Goal: Task Accomplishment & Management: Complete application form

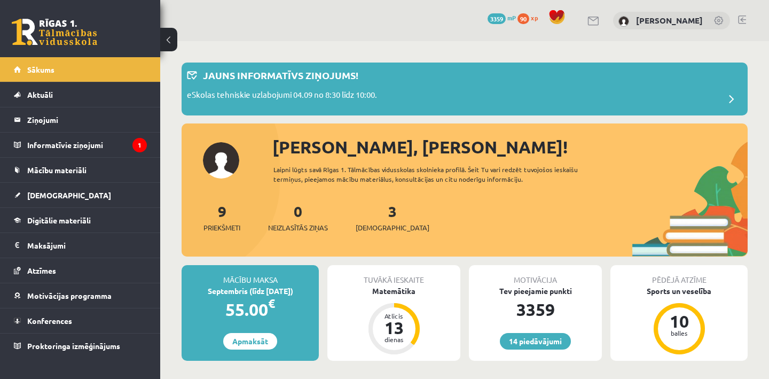
click at [744, 19] on link at bounding box center [742, 19] width 8 height 9
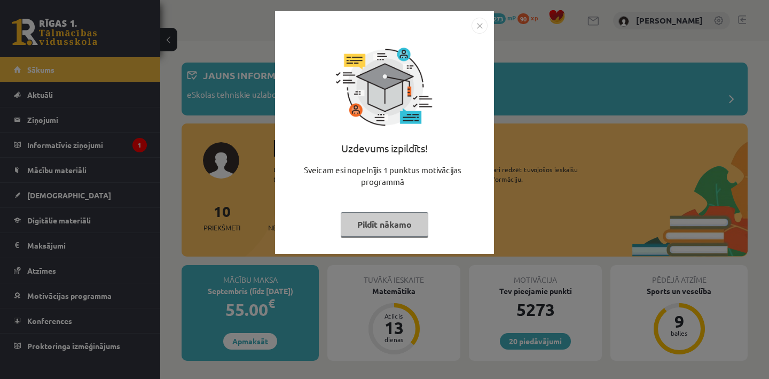
click at [410, 212] on button "Pildīt nākamo" at bounding box center [385, 224] width 88 height 25
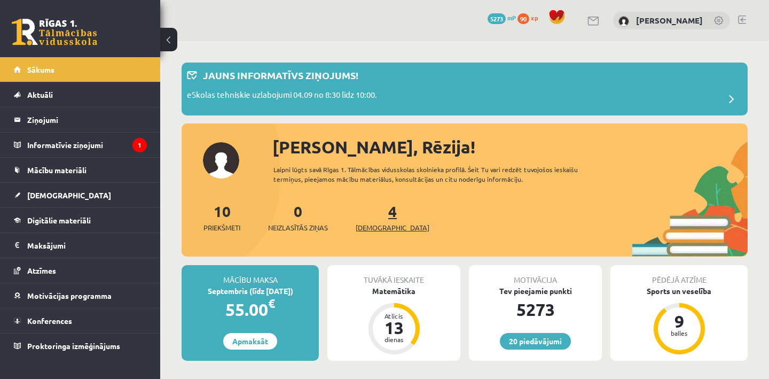
click at [382, 230] on span "[DEMOGRAPHIC_DATA]" at bounding box center [393, 227] width 74 height 11
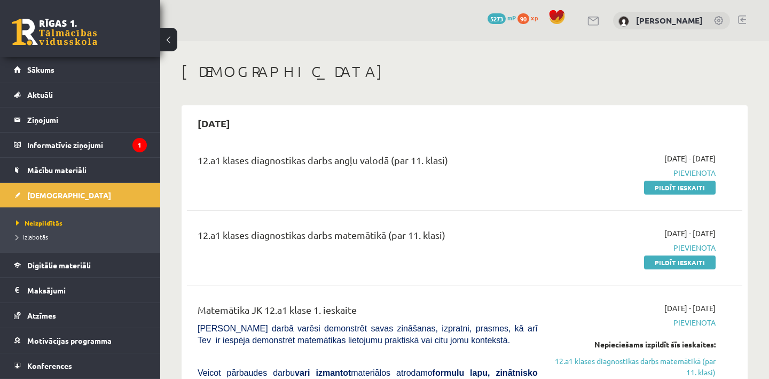
click at [174, 42] on button at bounding box center [168, 39] width 17 height 23
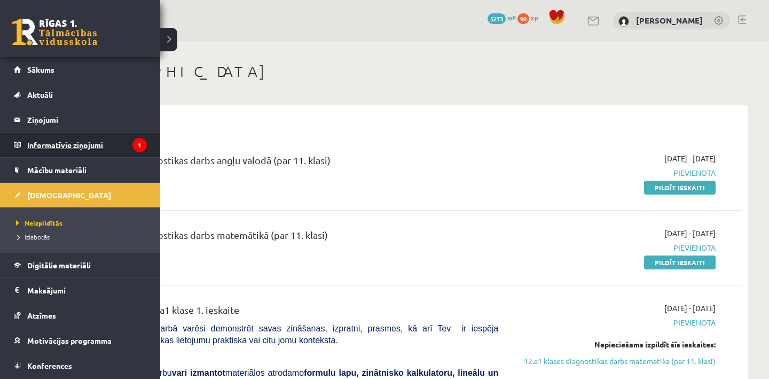
click at [71, 142] on legend "Informatīvie ziņojumi 1" at bounding box center [87, 144] width 120 height 25
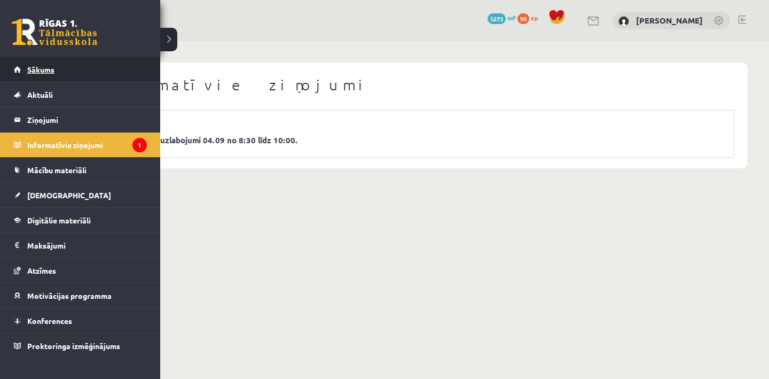
click at [73, 72] on link "Sākums" at bounding box center [80, 69] width 133 height 25
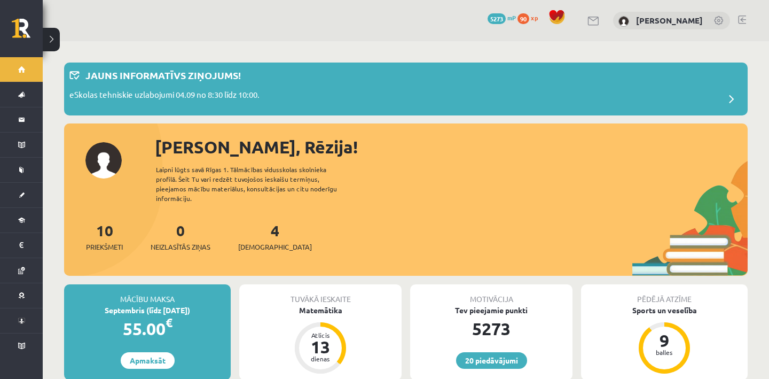
scroll to position [33, 0]
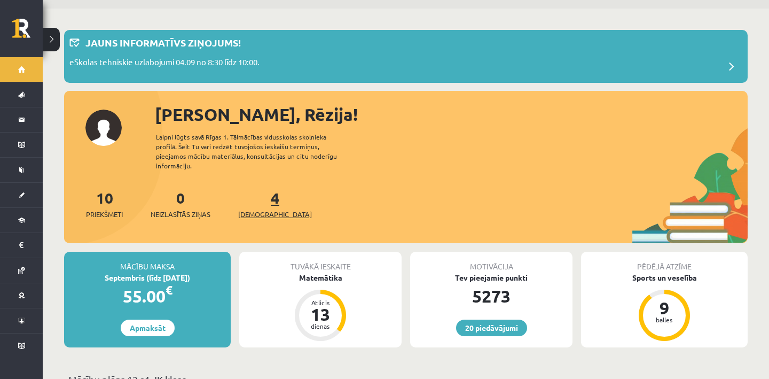
click at [264, 209] on span "[DEMOGRAPHIC_DATA]" at bounding box center [275, 214] width 74 height 11
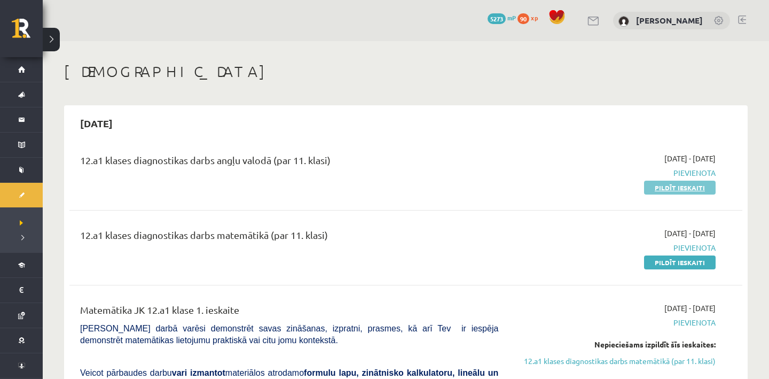
click at [660, 192] on link "Pildīt ieskaiti" at bounding box center [680, 188] width 72 height 14
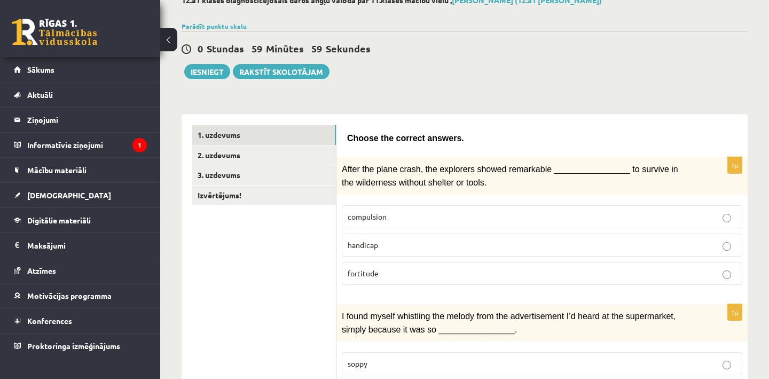
scroll to position [67, 0]
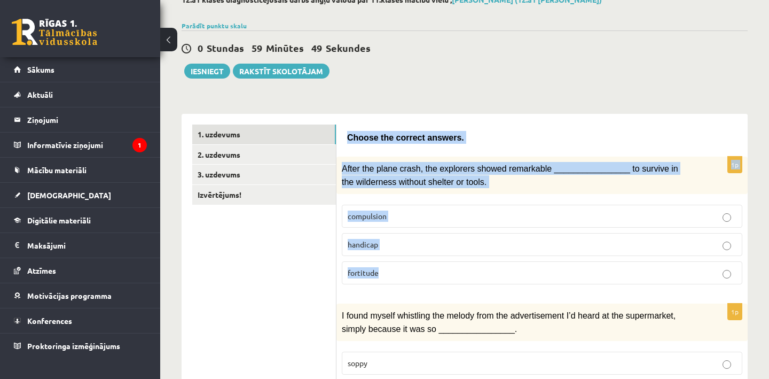
drag, startPoint x: 346, startPoint y: 134, endPoint x: 383, endPoint y: 273, distance: 144.4
copy form "Choose the correct answers. 1p After the plane crash, the explorers showed rema…"
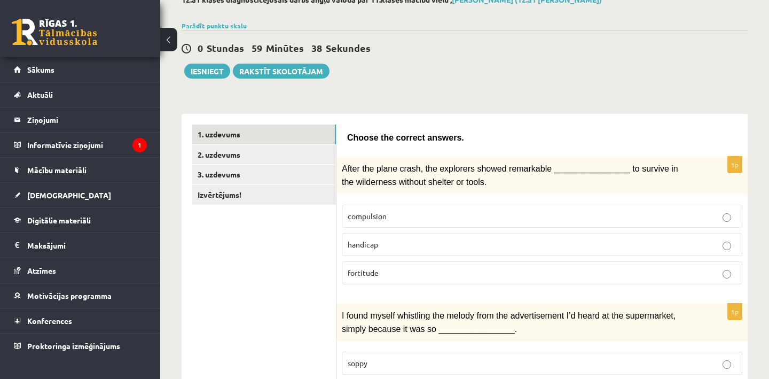
click at [433, 267] on p "fortitude" at bounding box center [542, 272] width 389 height 11
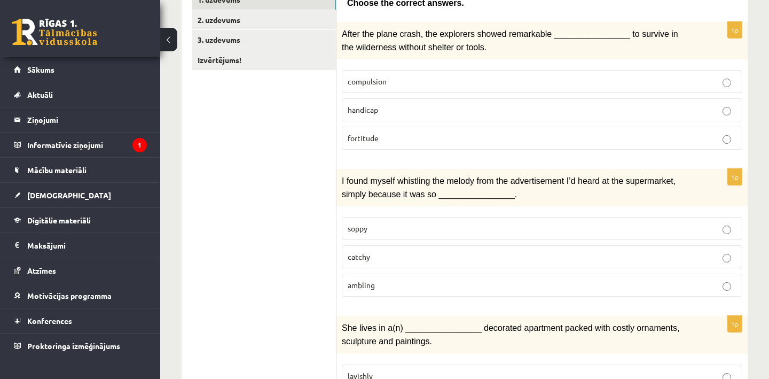
scroll to position [203, 0]
click at [429, 252] on p "catchy" at bounding box center [542, 255] width 389 height 11
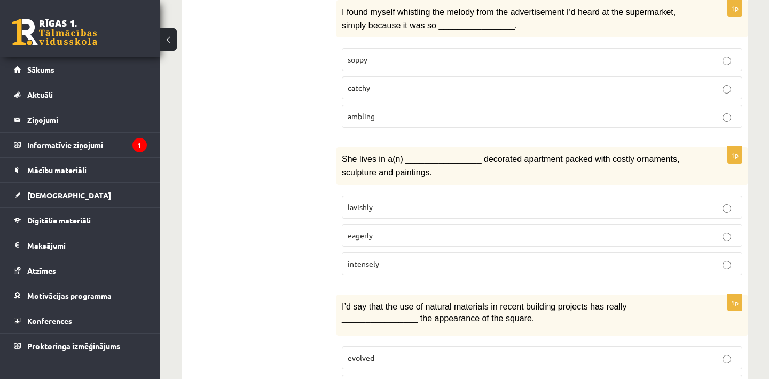
scroll to position [371, 0]
click at [417, 201] on p "lavishly" at bounding box center [542, 206] width 389 height 11
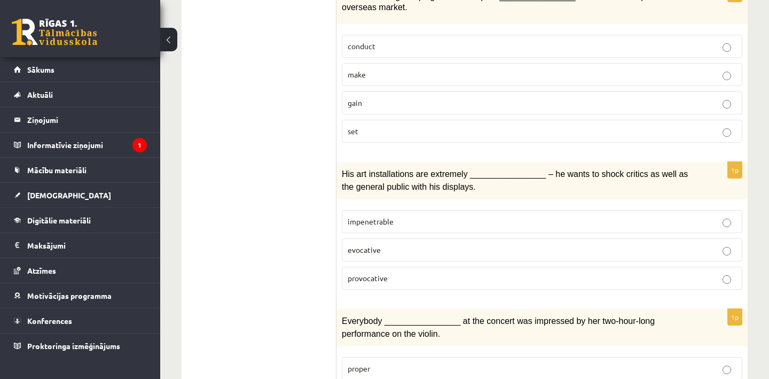
scroll to position [831, 0]
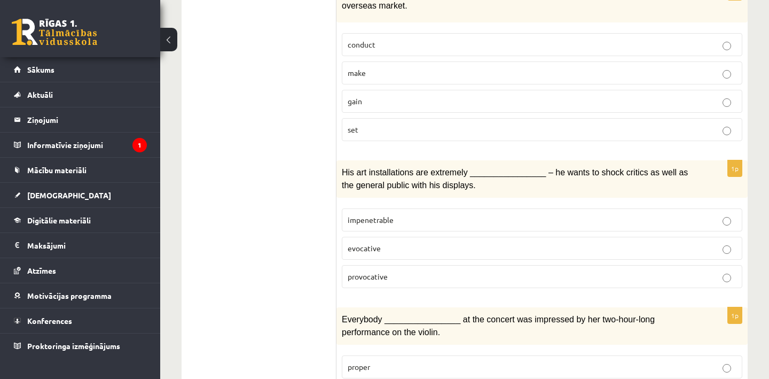
click at [435, 272] on p "provocative" at bounding box center [542, 276] width 389 height 11
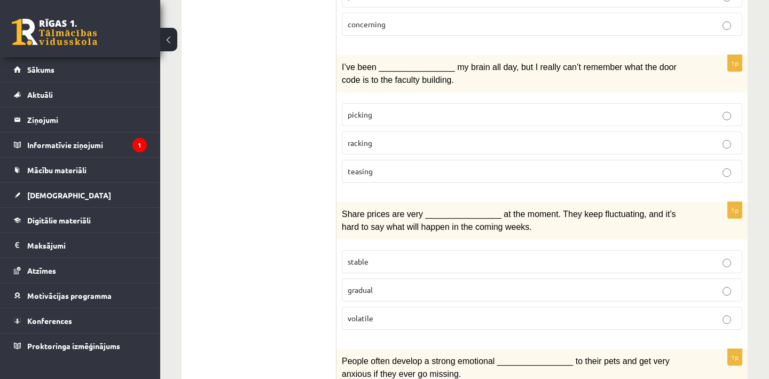
scroll to position [1243, 0]
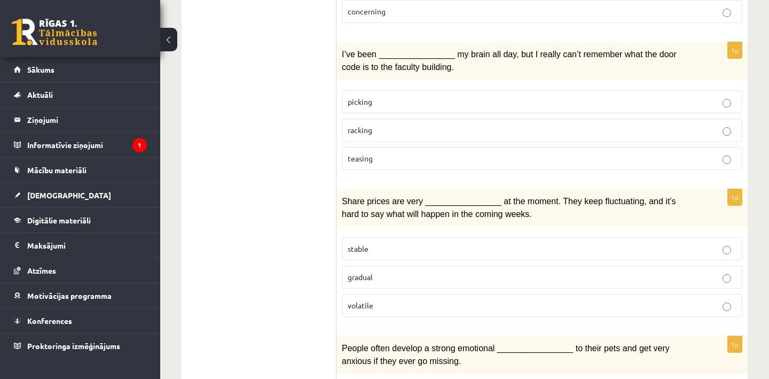
click at [416, 300] on p "volatile" at bounding box center [542, 305] width 389 height 11
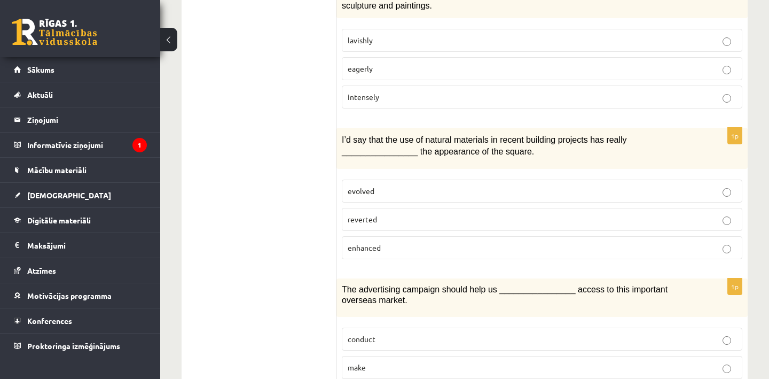
scroll to position [539, 0]
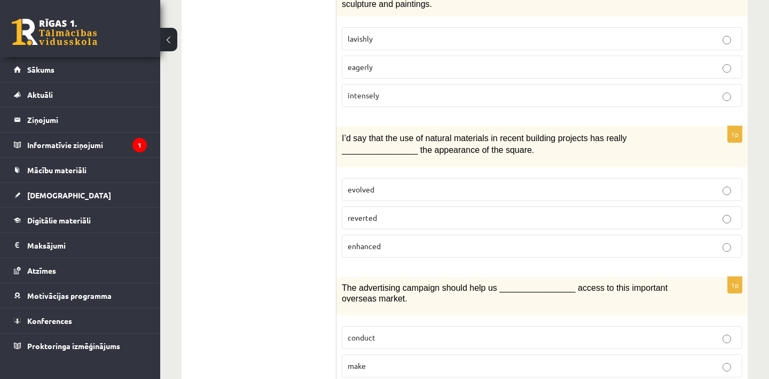
click at [429, 242] on p "enhanced" at bounding box center [542, 245] width 389 height 11
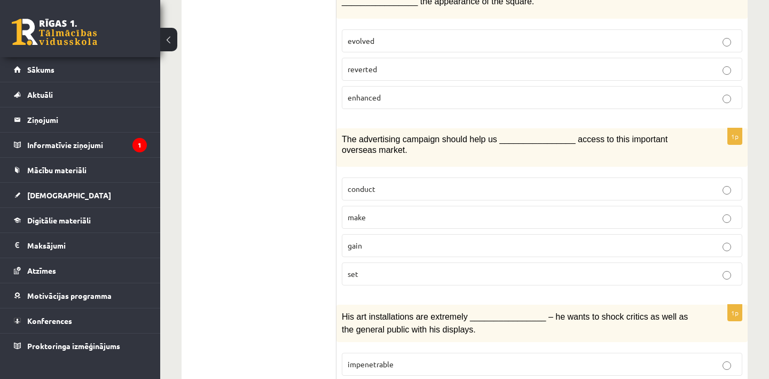
scroll to position [690, 0]
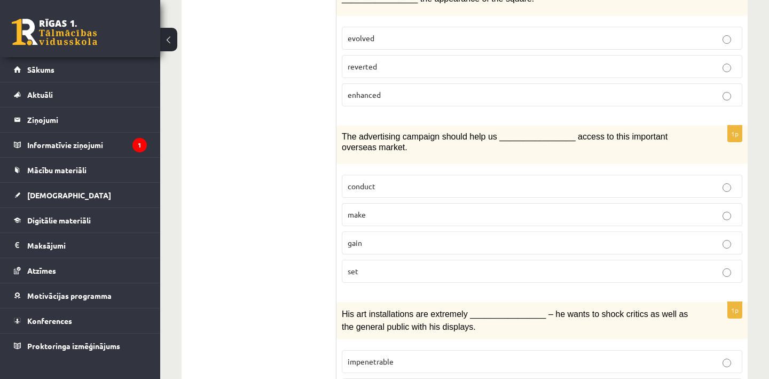
click at [399, 237] on p "gain" at bounding box center [542, 242] width 389 height 11
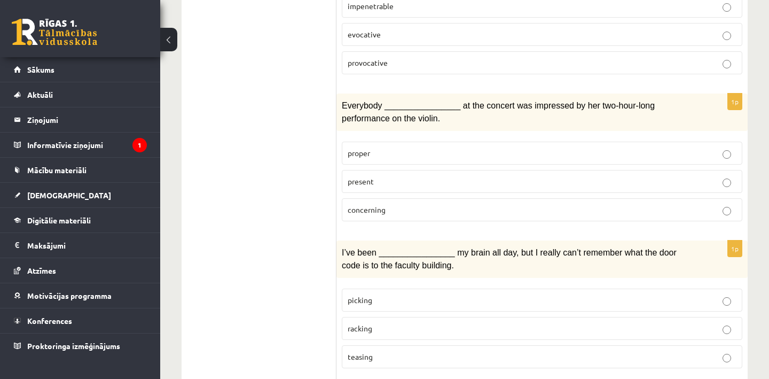
scroll to position [1046, 0]
click at [465, 175] on p "present" at bounding box center [542, 180] width 389 height 11
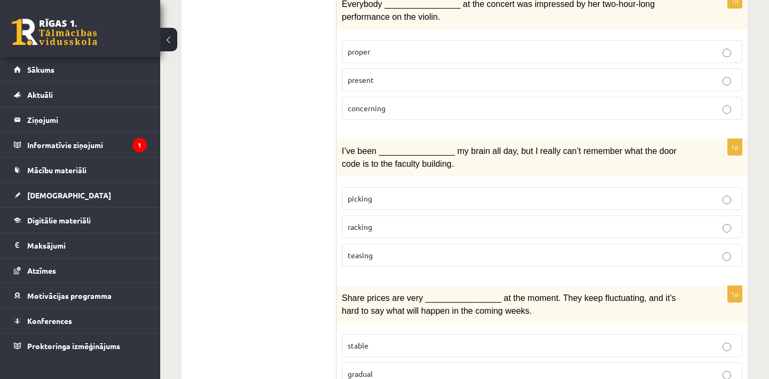
scroll to position [1162, 0]
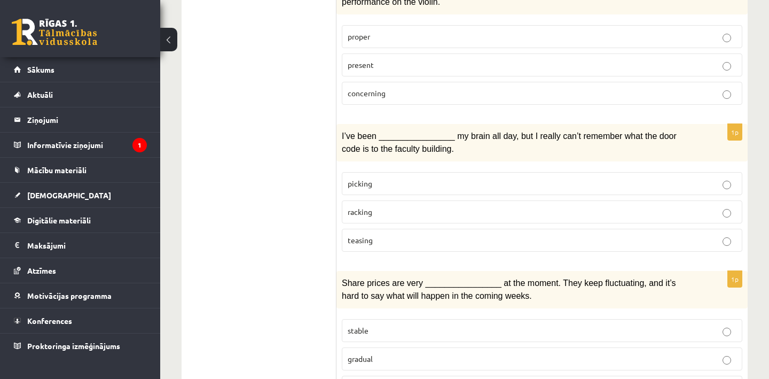
click at [509, 206] on p "racking" at bounding box center [542, 211] width 389 height 11
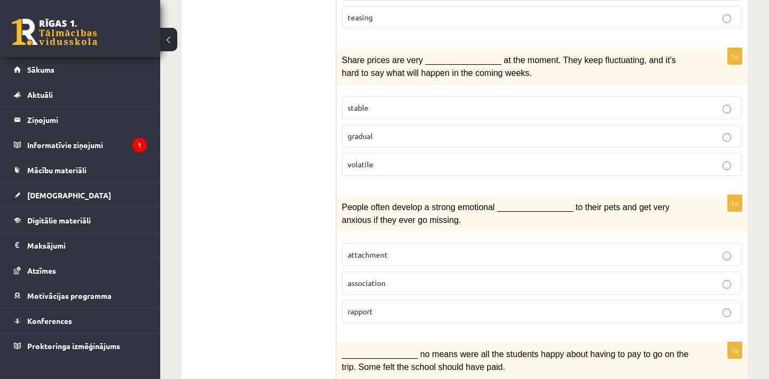
scroll to position [1393, 0]
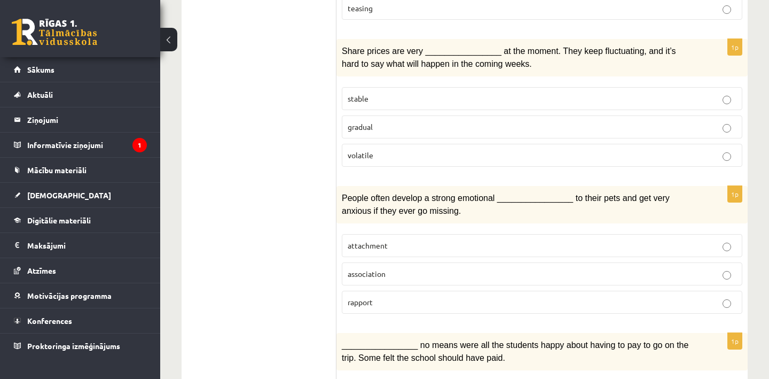
click at [420, 240] on p "attachment" at bounding box center [542, 245] width 389 height 11
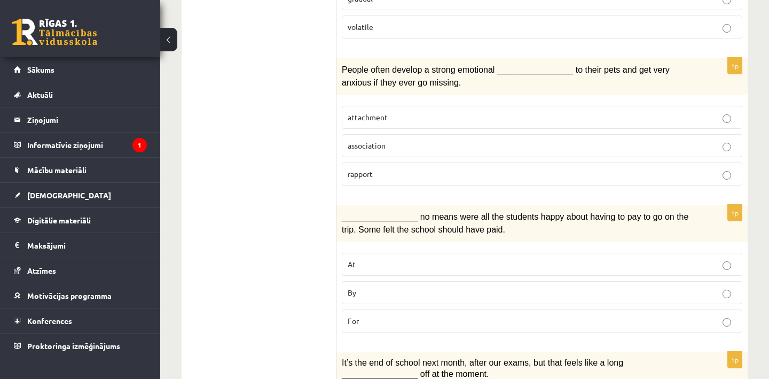
click at [445, 287] on p "By" at bounding box center [542, 292] width 389 height 11
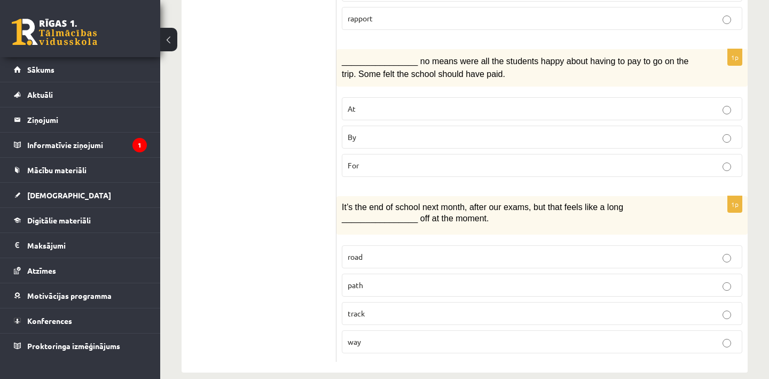
scroll to position [1676, 0]
click at [451, 252] on p "road" at bounding box center [542, 257] width 389 height 11
click at [450, 280] on p "path" at bounding box center [542, 285] width 389 height 11
click at [481, 252] on p "road" at bounding box center [542, 257] width 389 height 11
click at [400, 337] on p "way" at bounding box center [542, 342] width 389 height 11
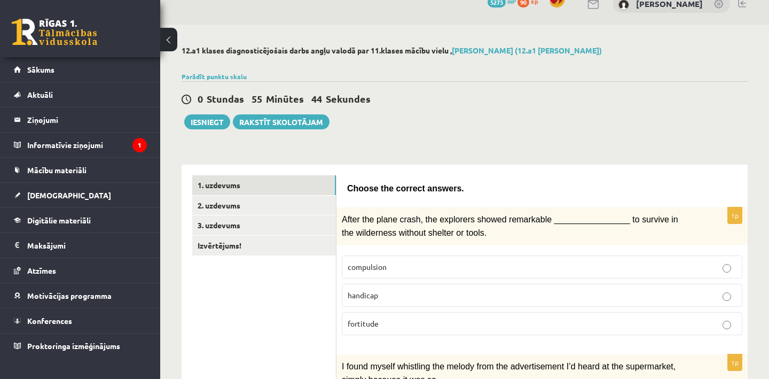
scroll to position [14, 0]
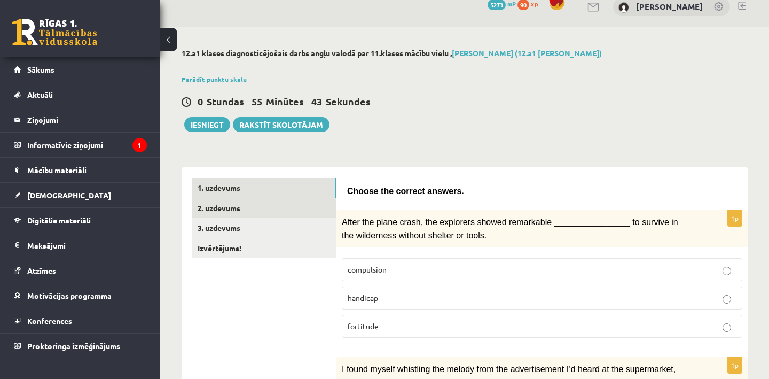
click at [291, 210] on link "2. uzdevums" at bounding box center [264, 208] width 144 height 20
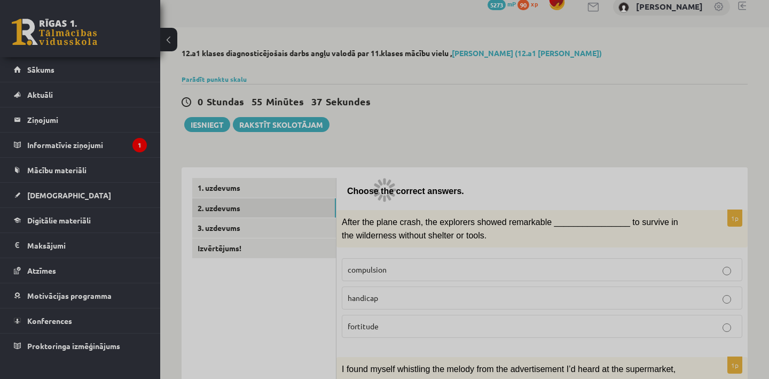
click at [321, 209] on div at bounding box center [384, 189] width 769 height 379
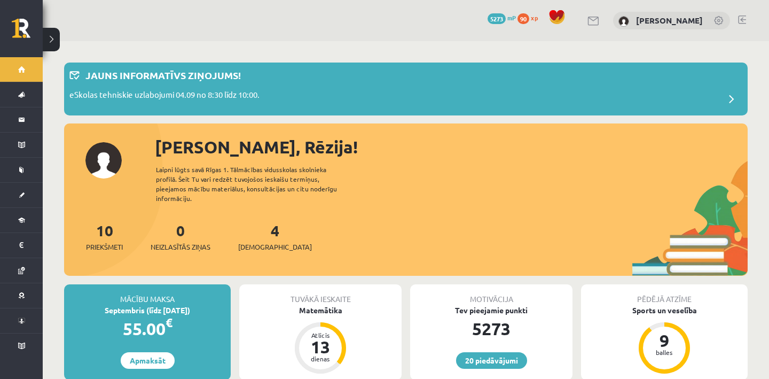
click at [739, 21] on link at bounding box center [742, 19] width 8 height 9
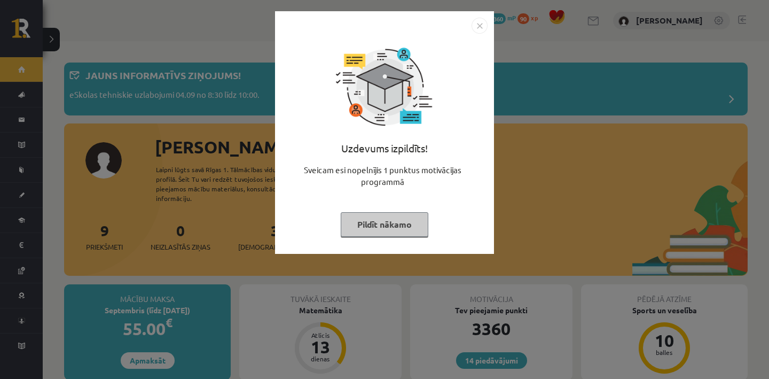
click at [392, 227] on button "Pildīt nākamo" at bounding box center [385, 224] width 88 height 25
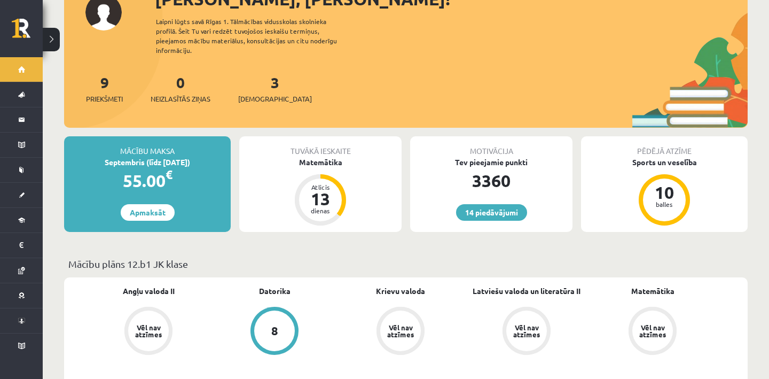
scroll to position [149, 0]
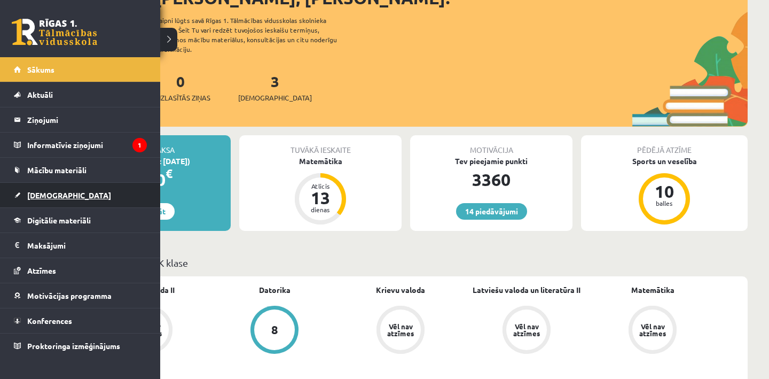
click at [57, 198] on span "[DEMOGRAPHIC_DATA]" at bounding box center [69, 195] width 84 height 10
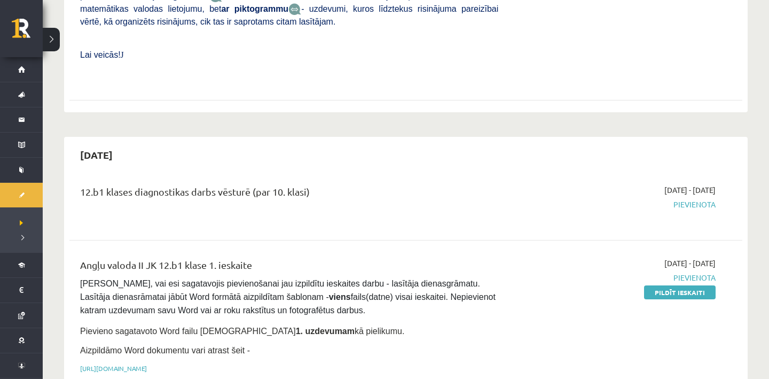
scroll to position [516, 0]
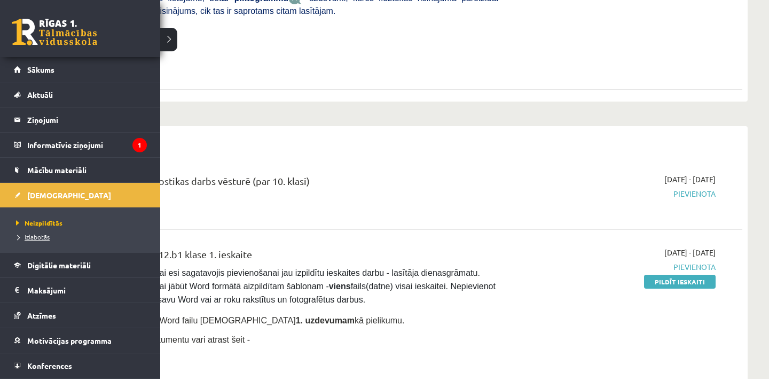
click at [35, 238] on span "Izlabotās" at bounding box center [31, 236] width 36 height 9
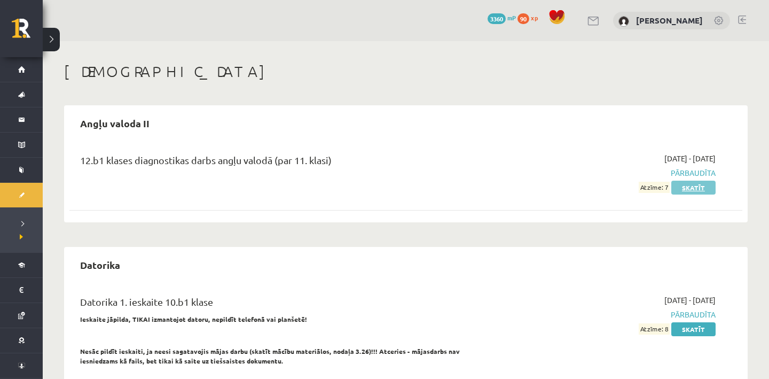
click at [698, 189] on link "Skatīt" at bounding box center [693, 188] width 44 height 14
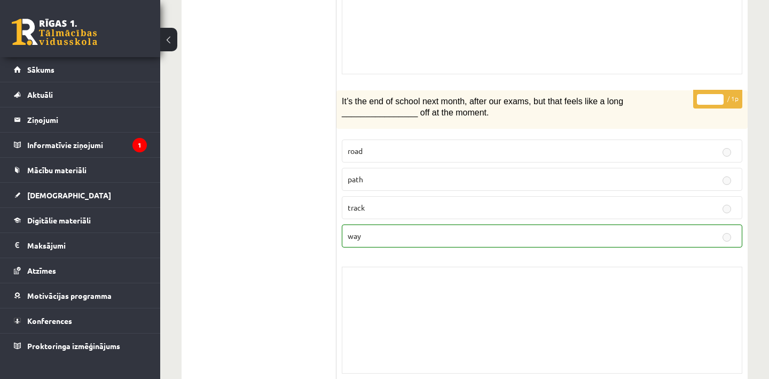
scroll to position [3118, 0]
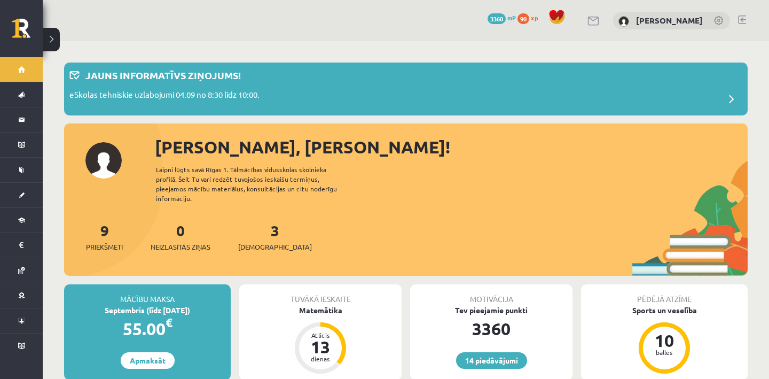
click at [743, 21] on link at bounding box center [742, 19] width 8 height 9
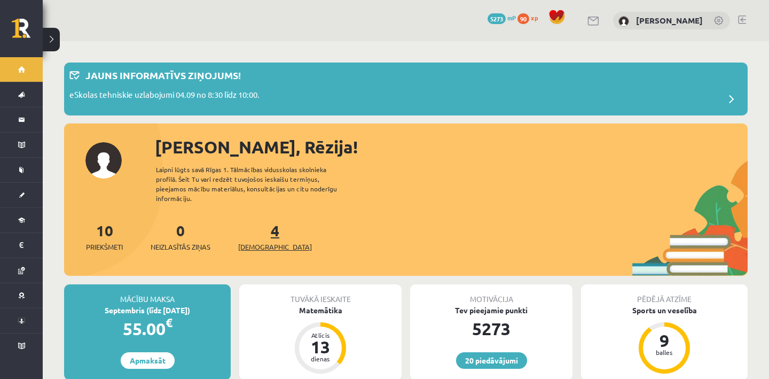
click at [267, 241] on span "[DEMOGRAPHIC_DATA]" at bounding box center [275, 246] width 74 height 11
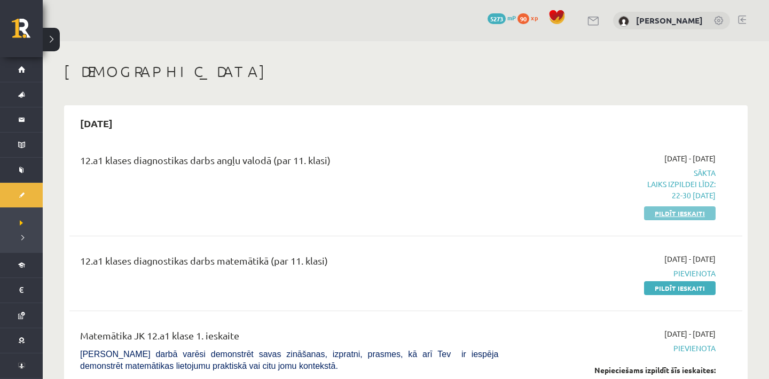
click at [677, 209] on link "Pildīt ieskaiti" at bounding box center [680, 213] width 72 height 14
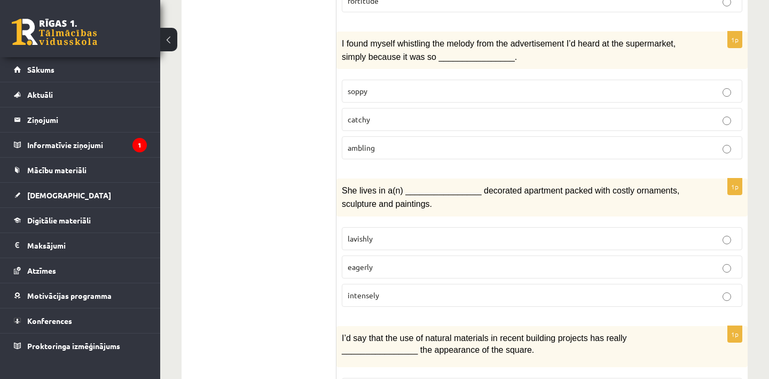
scroll to position [335, 0]
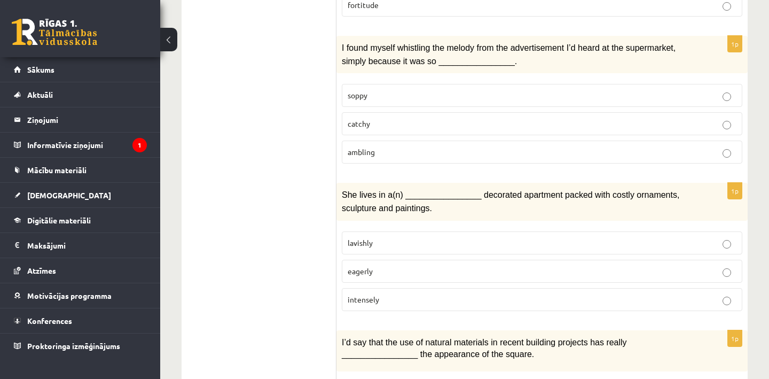
click at [476, 119] on p "catchy" at bounding box center [542, 123] width 389 height 11
click at [425, 237] on p "lavishly" at bounding box center [542, 242] width 389 height 11
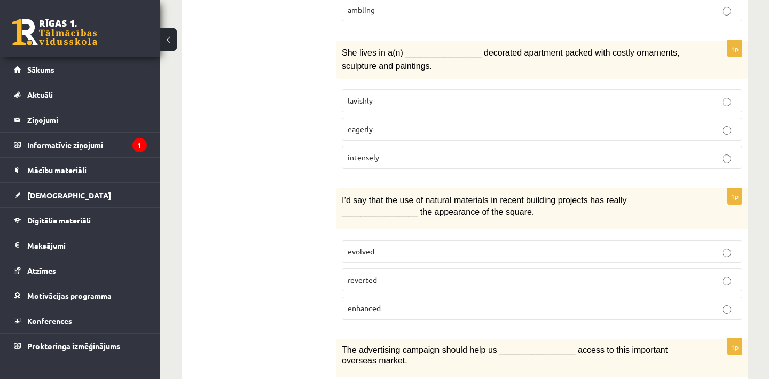
scroll to position [478, 0]
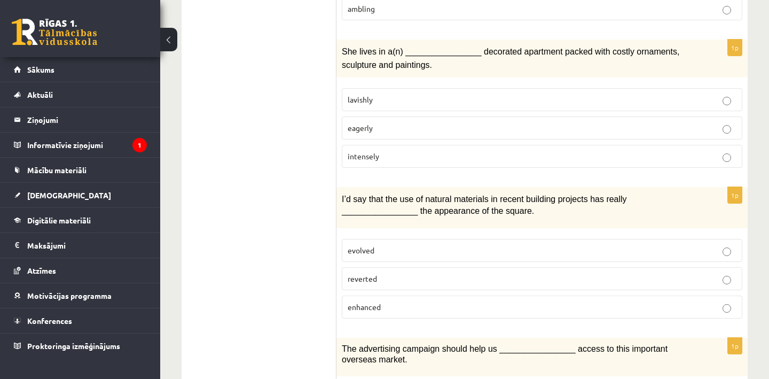
click at [409, 307] on label "enhanced" at bounding box center [542, 306] width 401 height 23
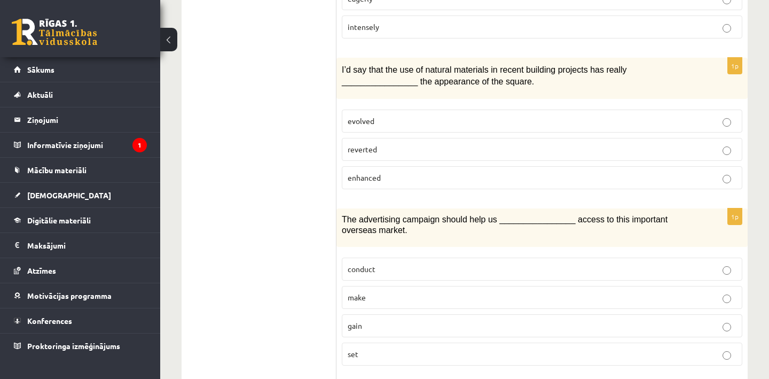
scroll to position [630, 0]
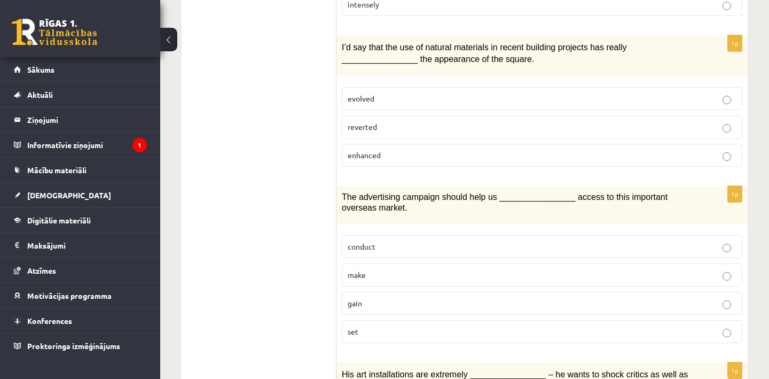
click at [382, 301] on p "gain" at bounding box center [542, 302] width 389 height 11
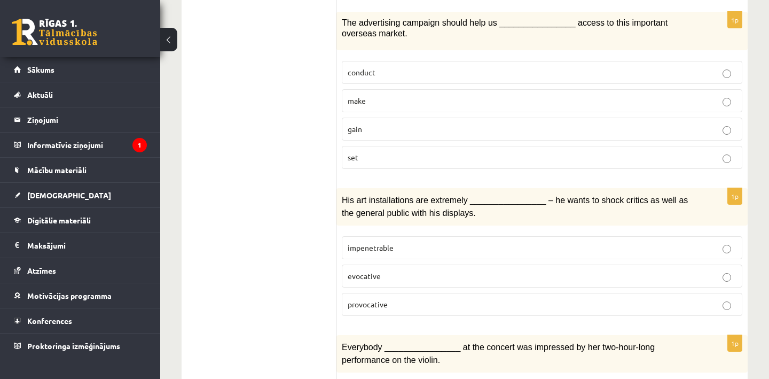
scroll to position [806, 0]
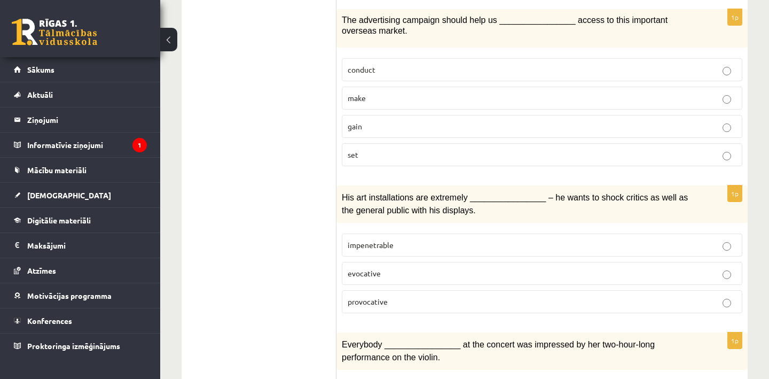
click at [396, 299] on label "provocative" at bounding box center [542, 301] width 401 height 23
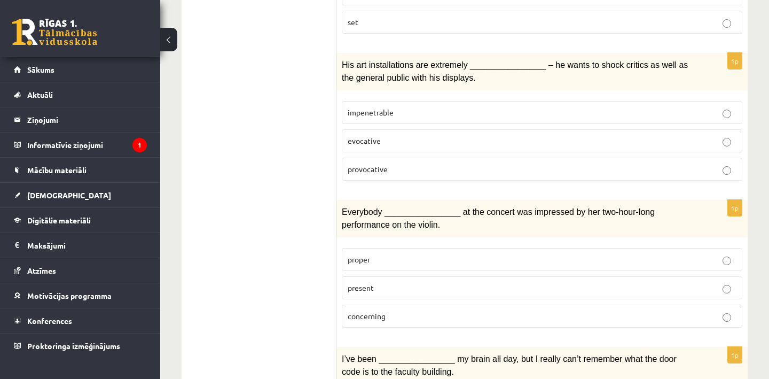
scroll to position [944, 0]
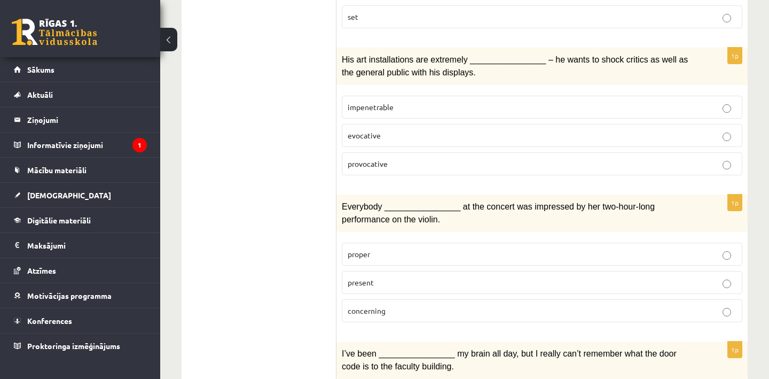
click at [418, 271] on label "present" at bounding box center [542, 282] width 401 height 23
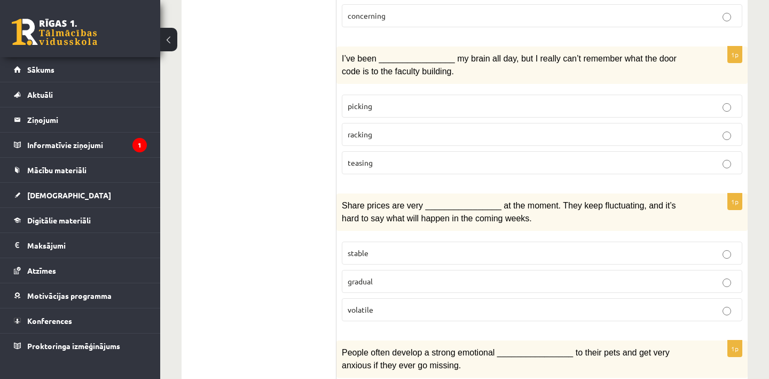
scroll to position [1236, 0]
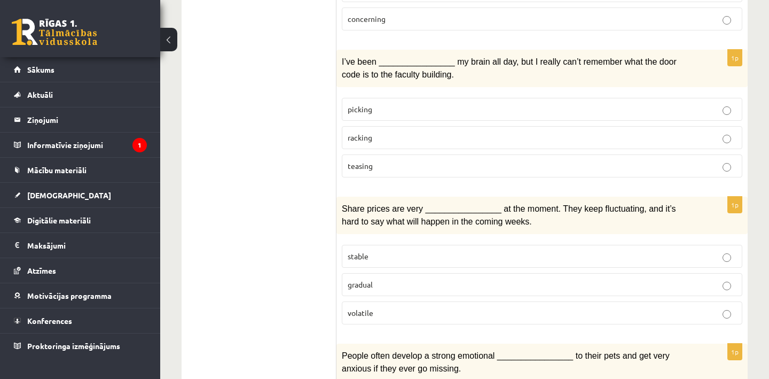
click at [445, 132] on p "racking" at bounding box center [542, 137] width 389 height 11
click at [393, 307] on p "volatile" at bounding box center [542, 312] width 389 height 11
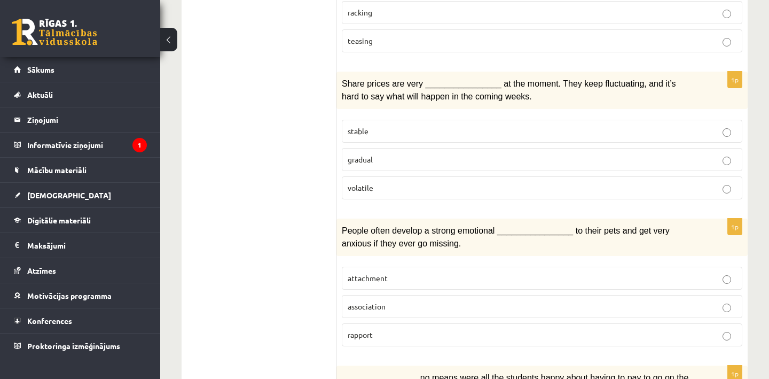
click at [416, 272] on p "attachment" at bounding box center [542, 277] width 389 height 11
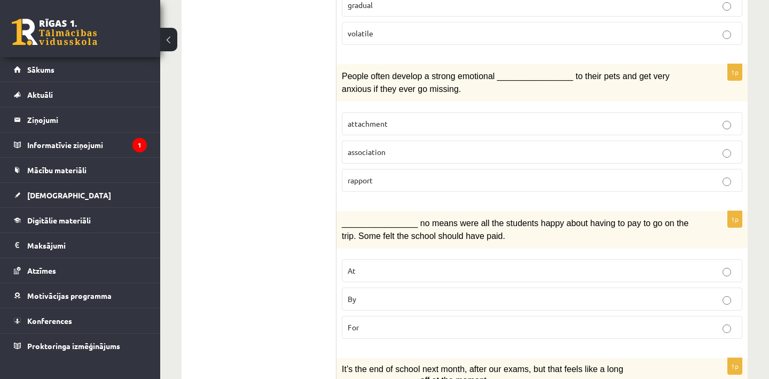
scroll to position [1548, 0]
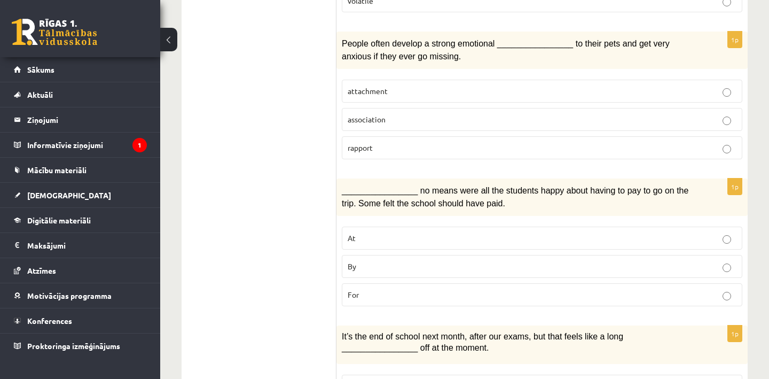
click at [416, 259] on label "By" at bounding box center [542, 266] width 401 height 23
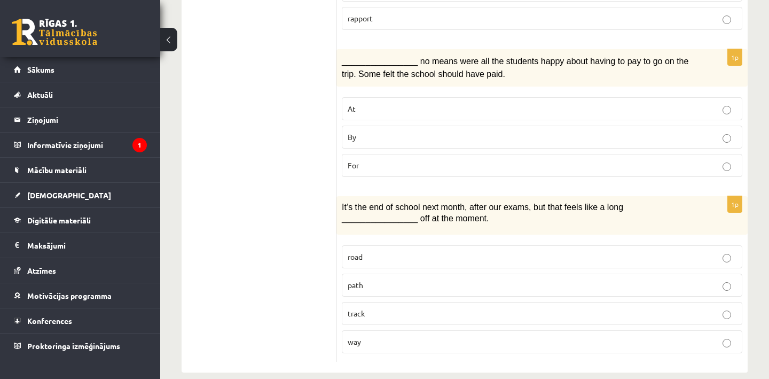
scroll to position [1676, 0]
click at [398, 337] on p "way" at bounding box center [542, 342] width 389 height 11
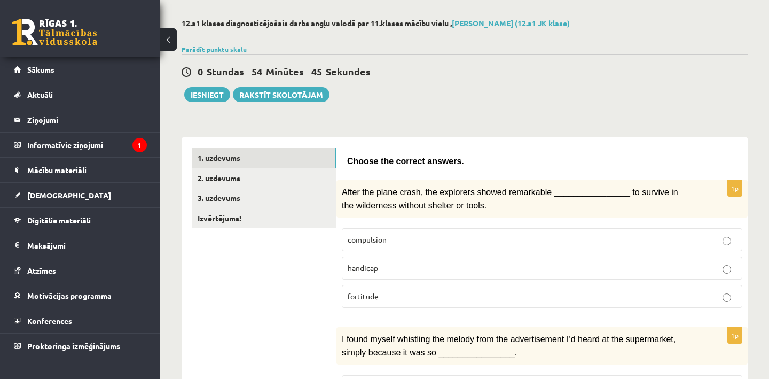
scroll to position [34, 0]
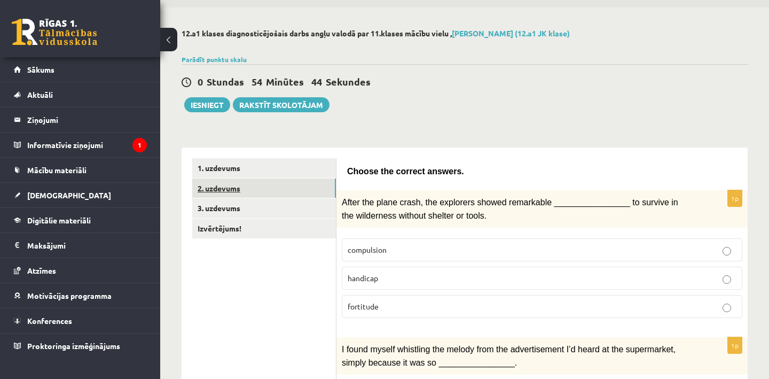
click at [315, 189] on link "2. uzdevums" at bounding box center [264, 188] width 144 height 20
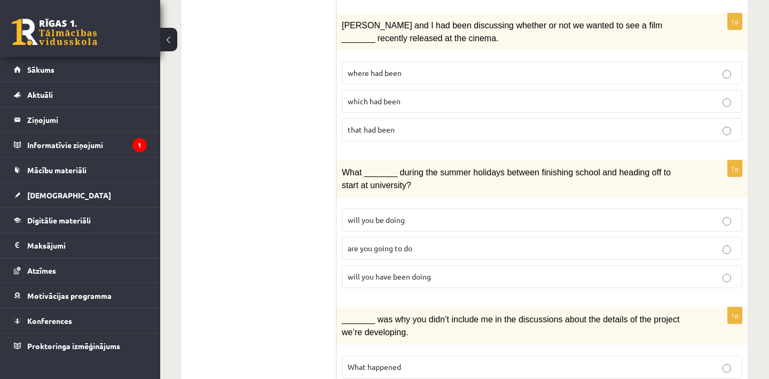
scroll to position [1230, 0]
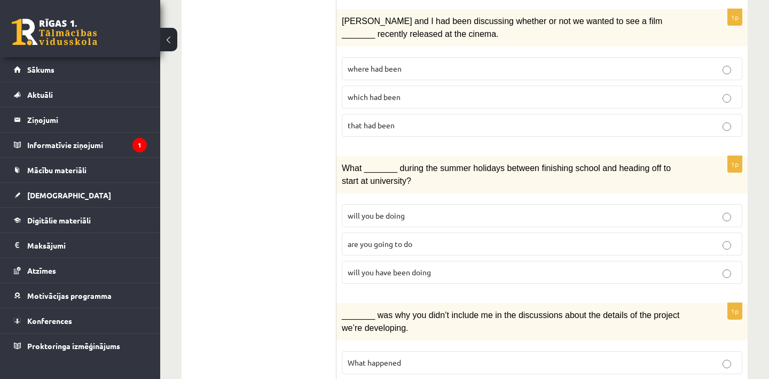
click at [471, 266] on p "will you have been doing" at bounding box center [542, 271] width 389 height 11
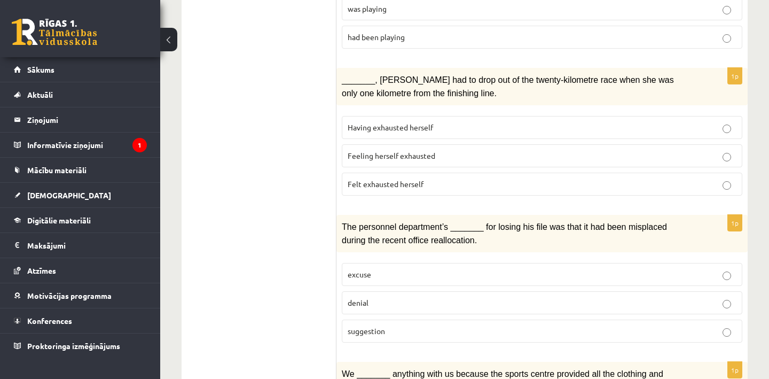
scroll to position [593, 0]
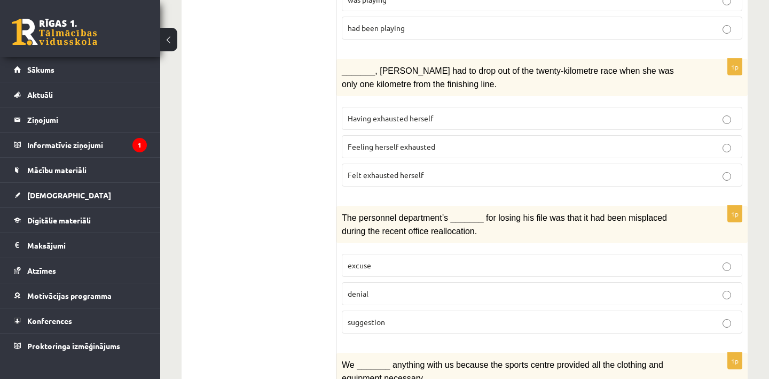
click at [428, 290] on p "denial" at bounding box center [542, 293] width 389 height 11
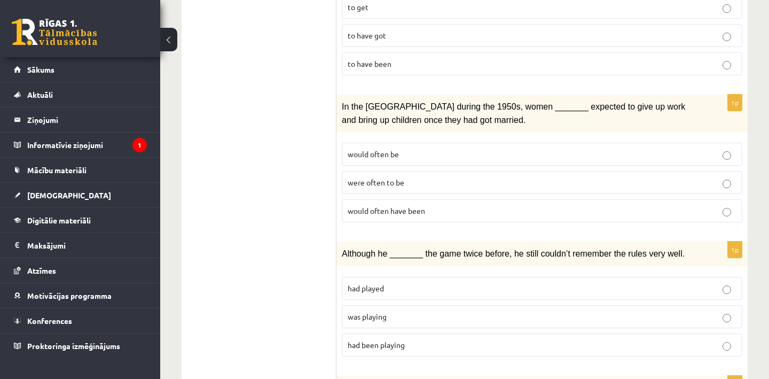
scroll to position [278, 0]
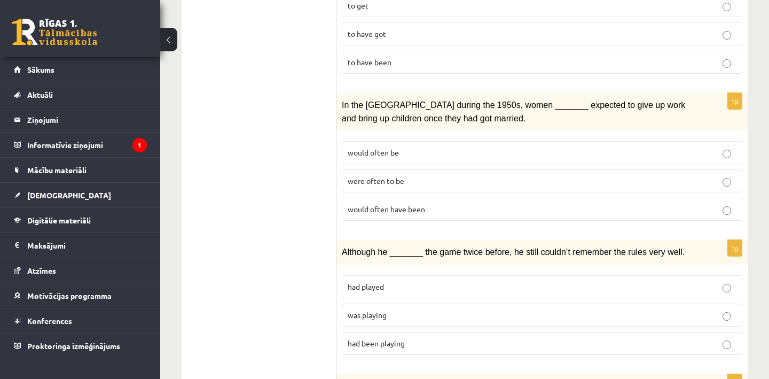
click at [408, 315] on p "was playing" at bounding box center [542, 314] width 389 height 11
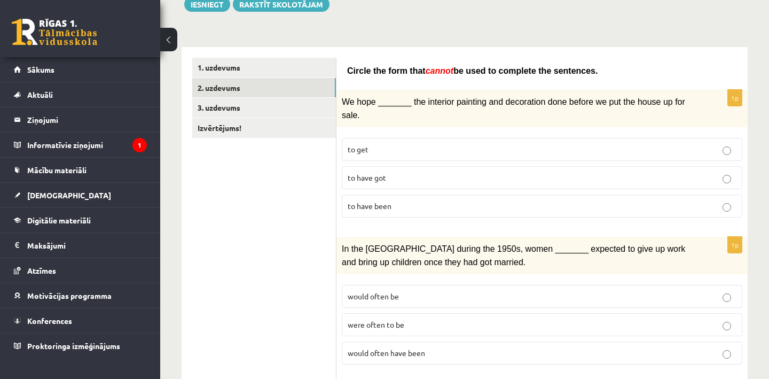
scroll to position [140, 0]
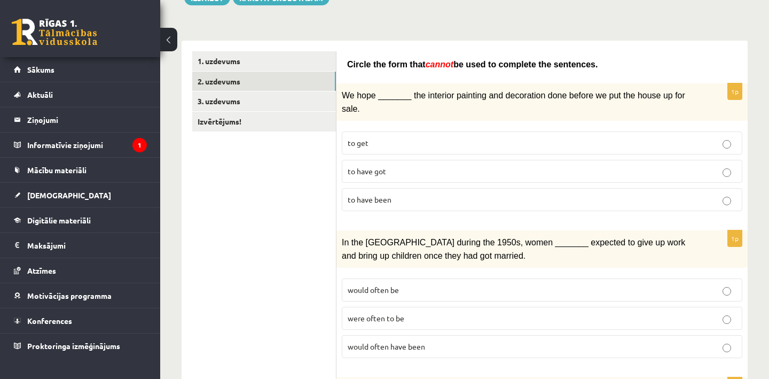
click at [413, 320] on p "were often to be" at bounding box center [542, 317] width 389 height 11
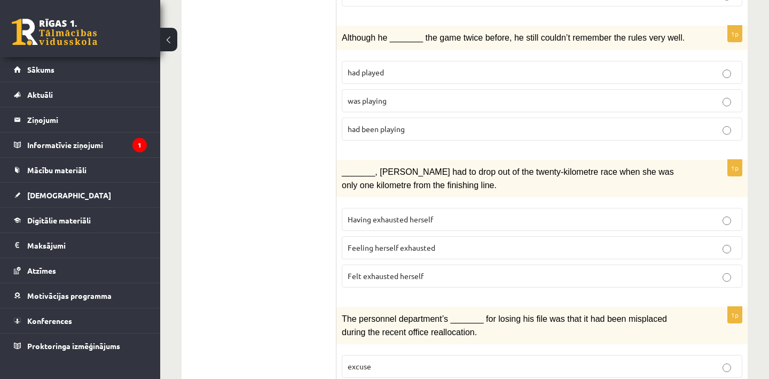
scroll to position [496, 0]
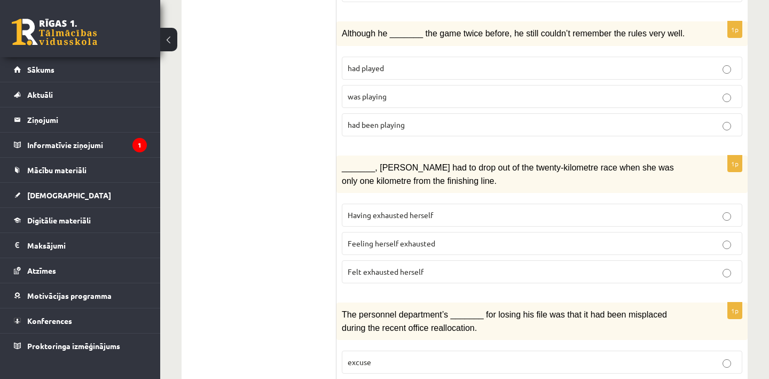
click at [394, 266] on span "Felt exhausted herself" at bounding box center [386, 271] width 76 height 10
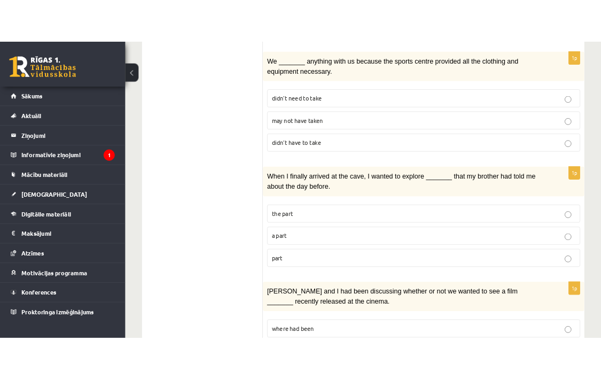
scroll to position [934, 0]
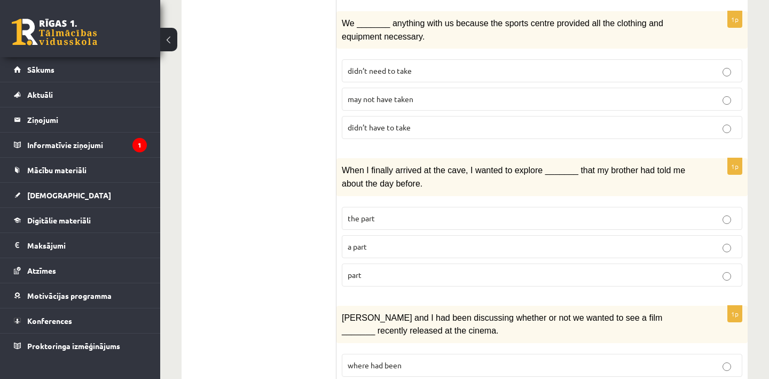
click at [401, 269] on p "part" at bounding box center [542, 274] width 389 height 11
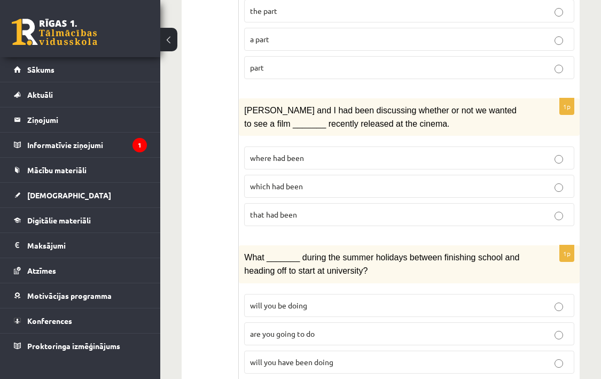
scroll to position [1167, 0]
click at [333, 152] on p "where had been" at bounding box center [409, 157] width 318 height 11
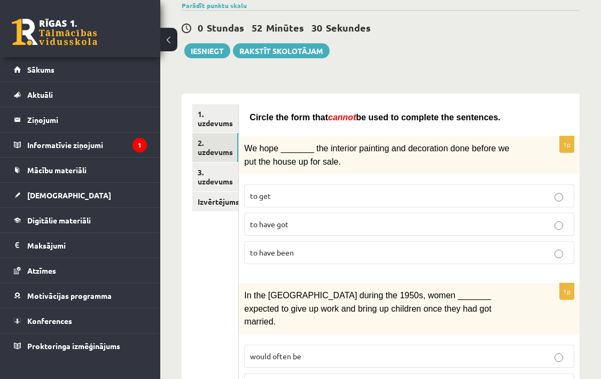
scroll to position [85, 0]
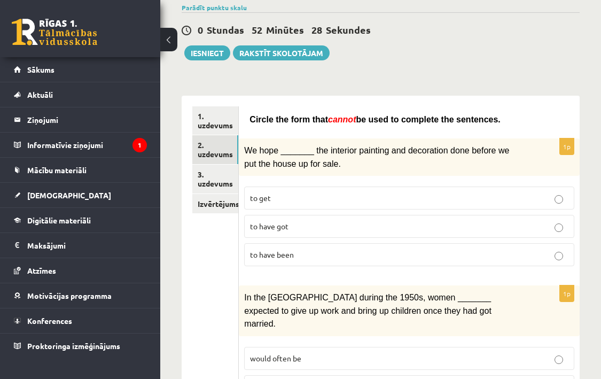
click at [303, 253] on p "to have been" at bounding box center [409, 254] width 318 height 11
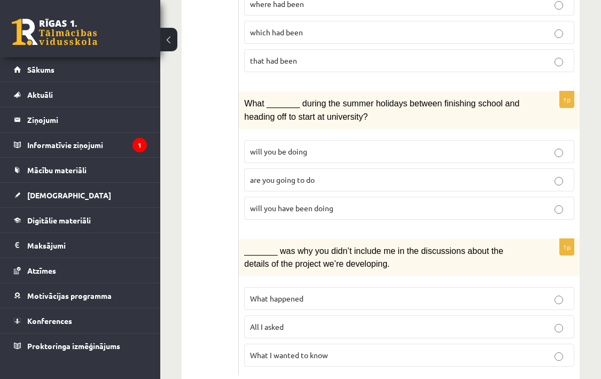
scroll to position [1320, 0]
click at [303, 294] on span "What happened" at bounding box center [276, 299] width 53 height 10
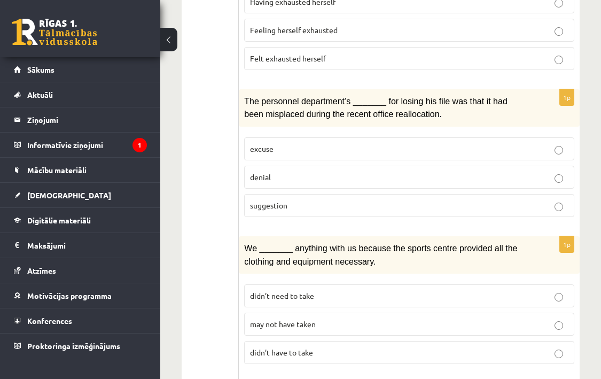
scroll to position [739, 0]
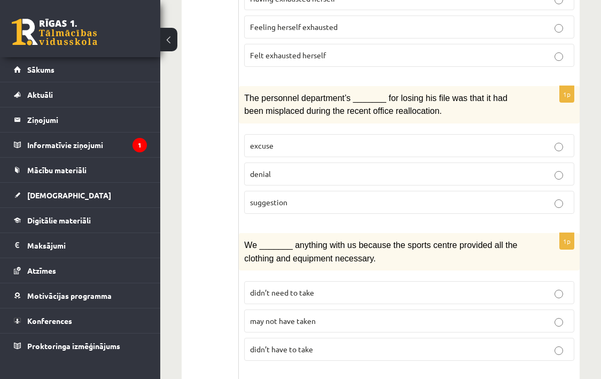
click at [317, 315] on p "may not have taken" at bounding box center [409, 320] width 318 height 11
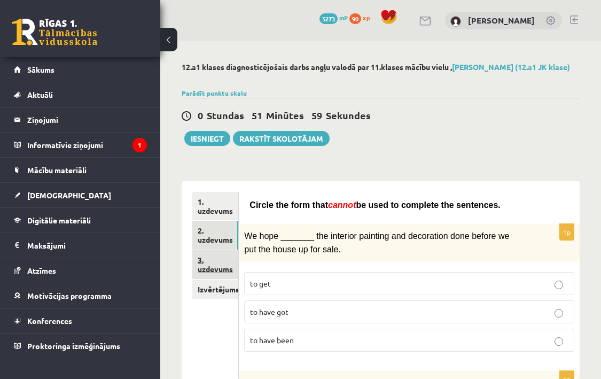
scroll to position [0, 0]
click at [224, 257] on link "3. uzdevums" at bounding box center [215, 264] width 46 height 29
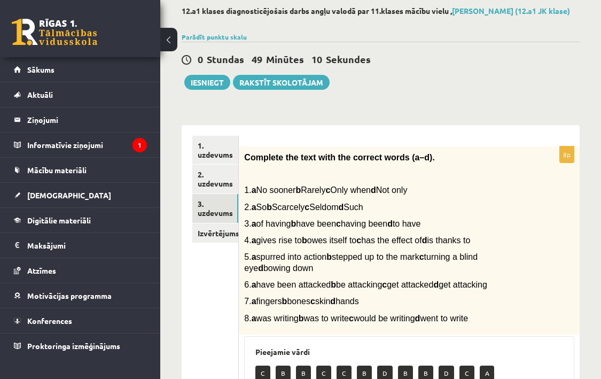
scroll to position [47, 0]
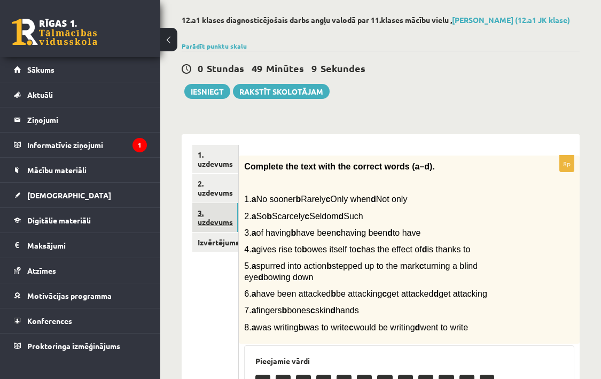
click at [217, 203] on link "3. uzdevums" at bounding box center [215, 217] width 46 height 29
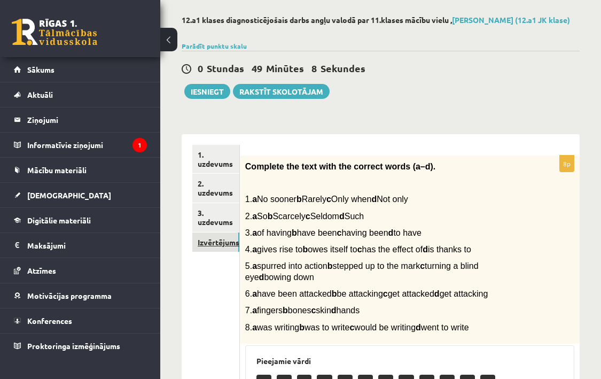
click at [229, 240] on link "Izvērtējums!" at bounding box center [215, 242] width 47 height 20
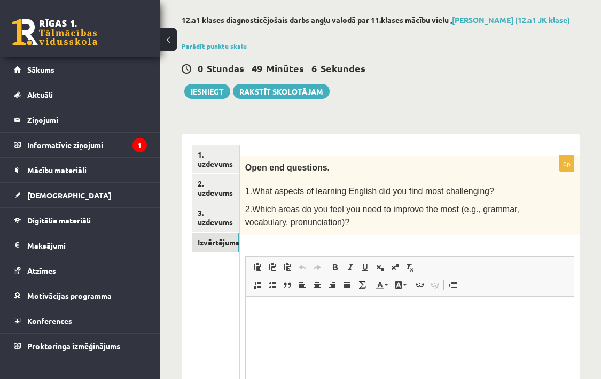
scroll to position [0, 0]
click at [299, 327] on html at bounding box center [409, 312] width 328 height 33
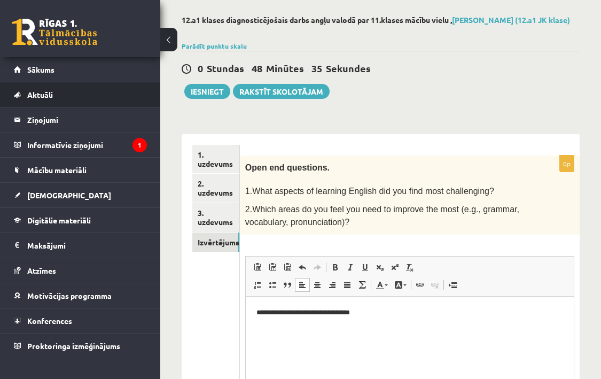
click at [4, 87] on li "Aktuāli Kā mācīties eSKOLĀ Kontakti Normatīvie akti Online konsultācijas Skolot…" at bounding box center [80, 95] width 160 height 26
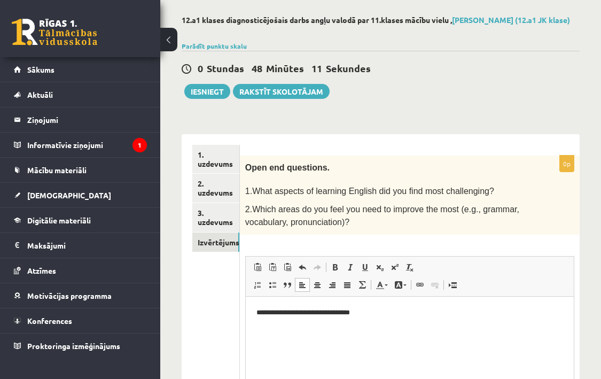
click at [387, 311] on p "**********" at bounding box center [409, 312] width 306 height 11
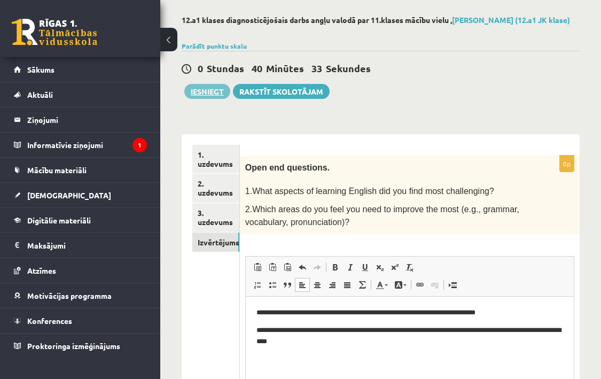
click at [216, 92] on button "Iesniegt" at bounding box center [207, 91] width 46 height 15
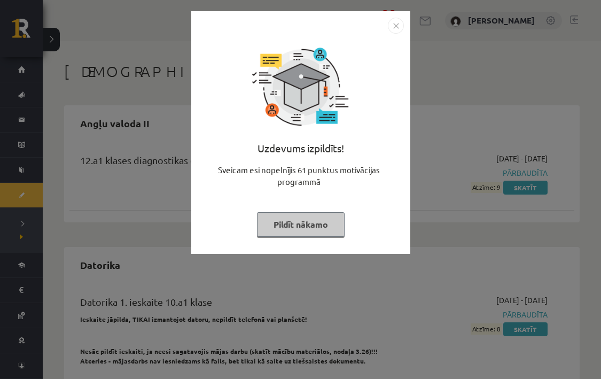
click at [309, 221] on button "Pildīt nākamo" at bounding box center [301, 224] width 88 height 25
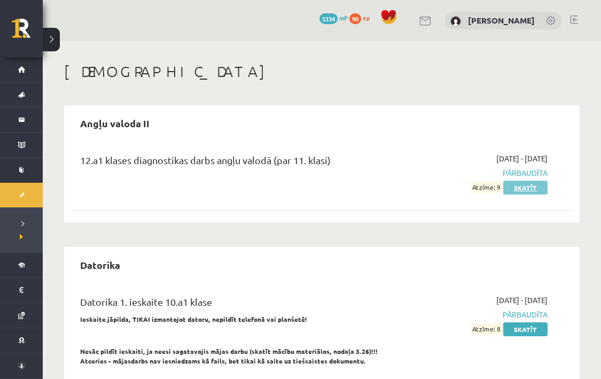
click at [527, 182] on link "Skatīt" at bounding box center [525, 188] width 44 height 14
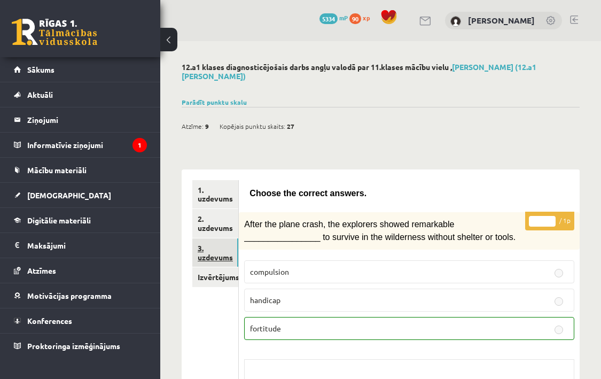
click at [233, 238] on link "3. uzdevums" at bounding box center [215, 252] width 46 height 29
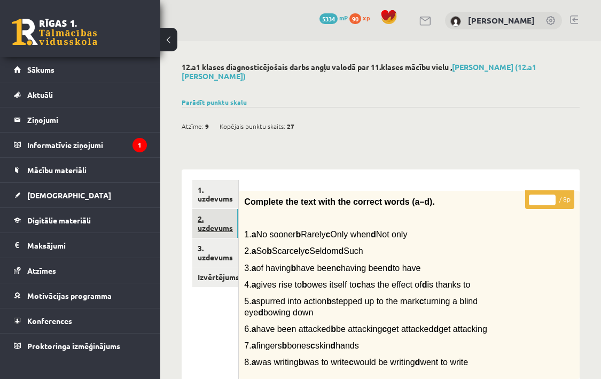
click at [229, 209] on link "2. uzdevums" at bounding box center [215, 223] width 46 height 29
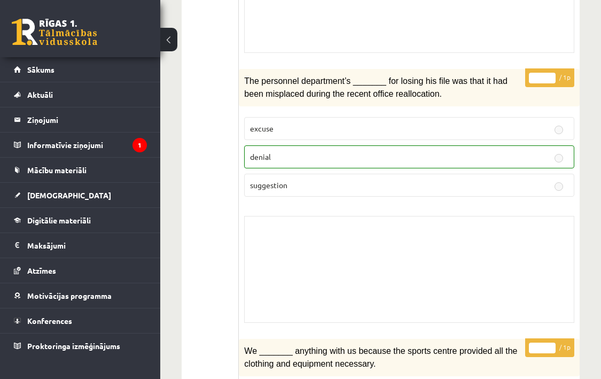
scroll to position [1238, 0]
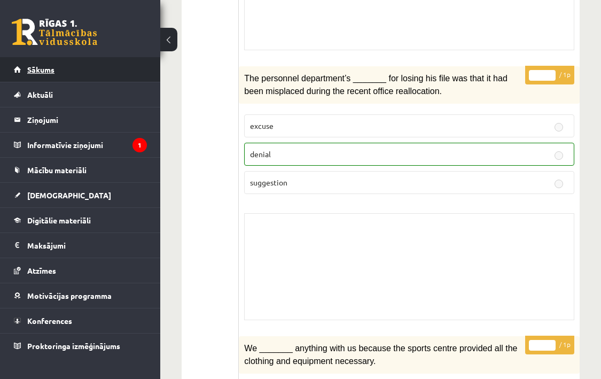
click at [101, 69] on link "Sākums" at bounding box center [80, 69] width 133 height 25
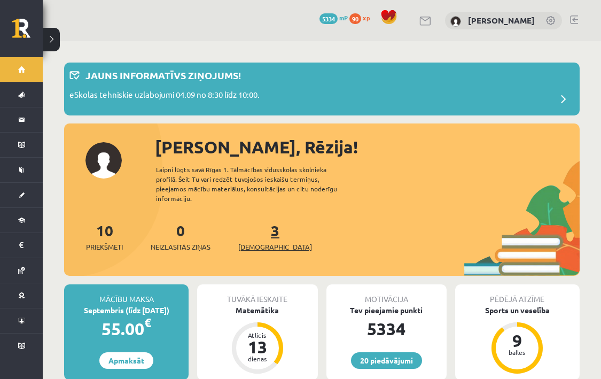
click at [254, 241] on span "[DEMOGRAPHIC_DATA]" at bounding box center [275, 246] width 74 height 11
